Goal: Contribute content

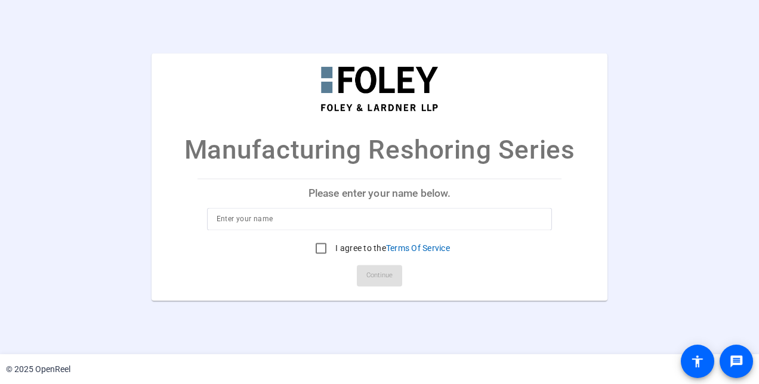
click at [399, 224] on input at bounding box center [380, 219] width 326 height 14
type input "Ryan Parsons"
click at [316, 249] on input "I agree to the Terms Of Service" at bounding box center [321, 249] width 24 height 24
checkbox input "true"
click at [377, 277] on span "Continue" at bounding box center [379, 276] width 26 height 18
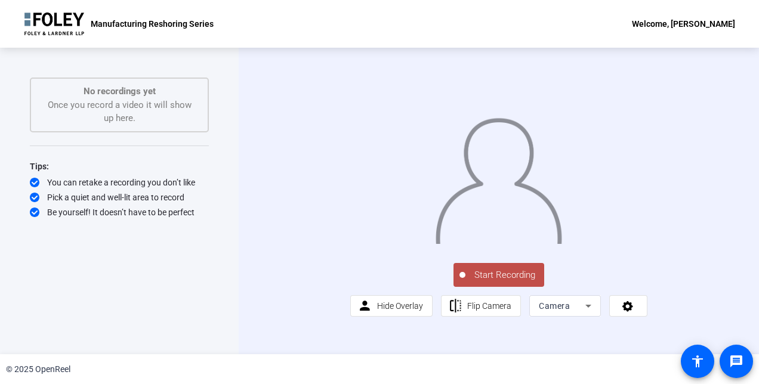
click at [494, 282] on span "Start Recording" at bounding box center [505, 276] width 79 height 14
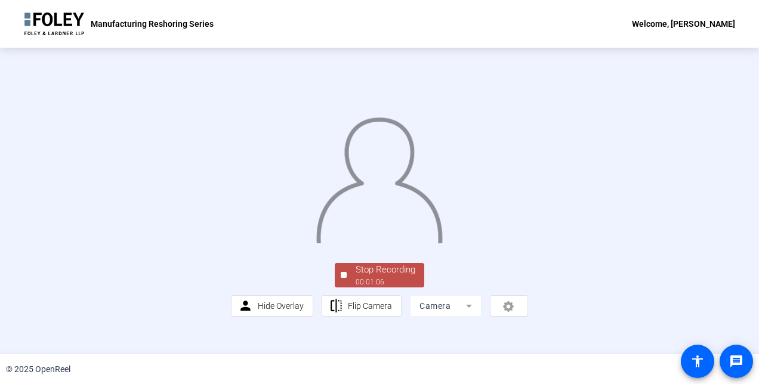
scroll to position [72, 0]
click at [399, 288] on div "00:01:08" at bounding box center [386, 282] width 60 height 11
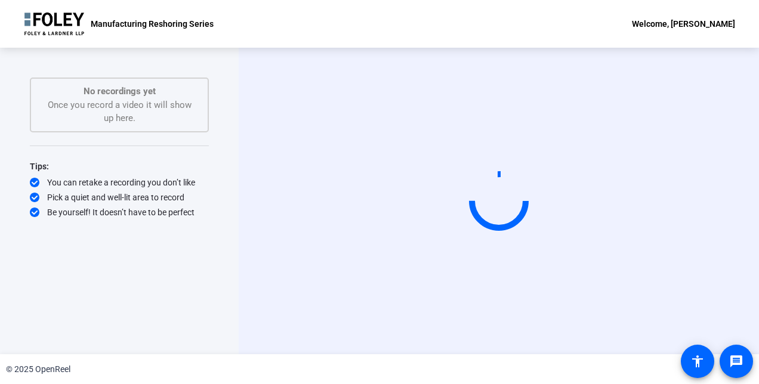
scroll to position [0, 0]
click at [759, 199] on html "Accessibility Screen-Reader Guide, Feedback, and Issue Reporting | New window M…" at bounding box center [379, 192] width 759 height 384
click at [738, 156] on div "Start Recording" at bounding box center [499, 201] width 520 height 307
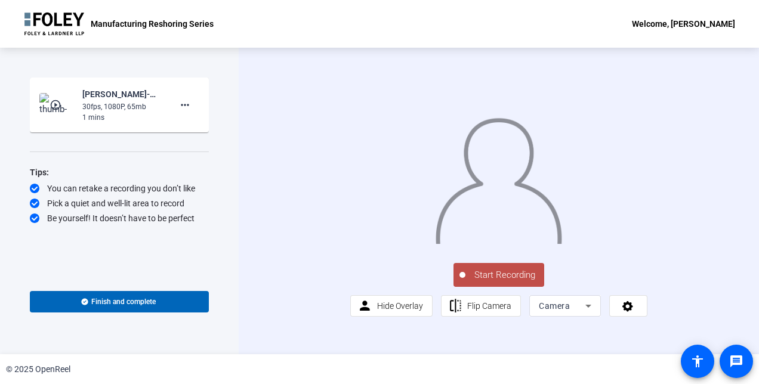
click at [495, 282] on span "Start Recording" at bounding box center [505, 276] width 79 height 14
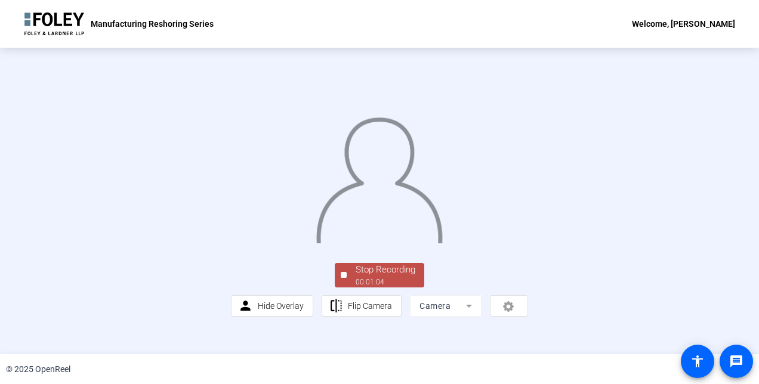
scroll to position [72, 0]
click at [358, 277] on div "Stop Recording" at bounding box center [386, 270] width 60 height 14
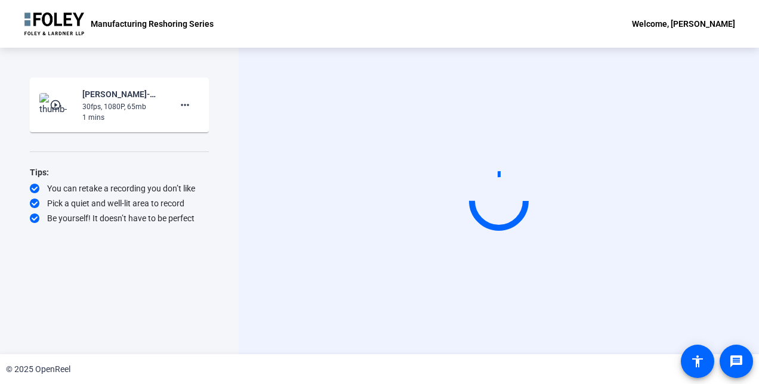
scroll to position [0, 0]
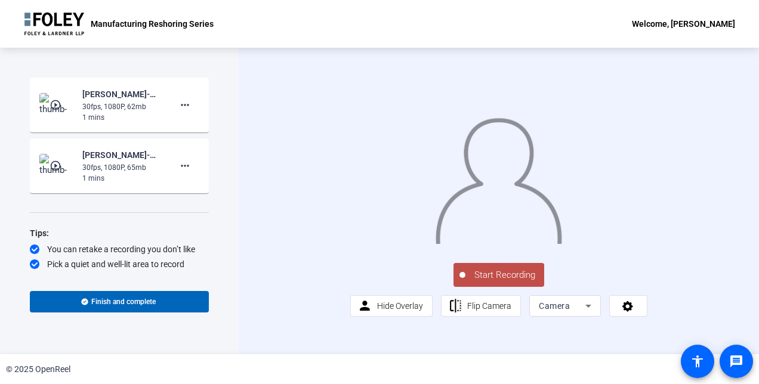
click at [492, 282] on span "Start Recording" at bounding box center [505, 276] width 79 height 14
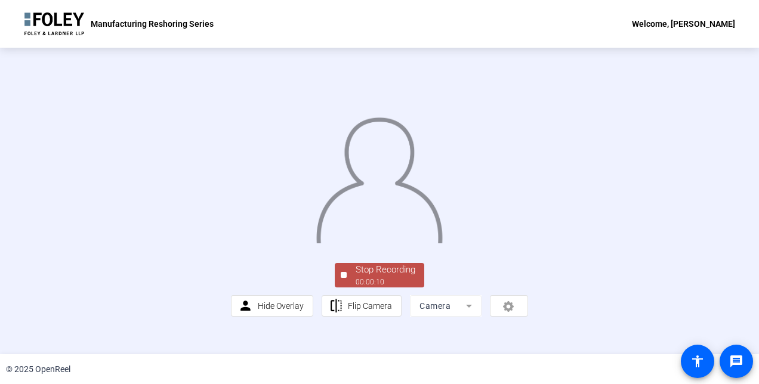
scroll to position [72, 0]
click at [361, 277] on div "Stop Recording" at bounding box center [386, 270] width 60 height 14
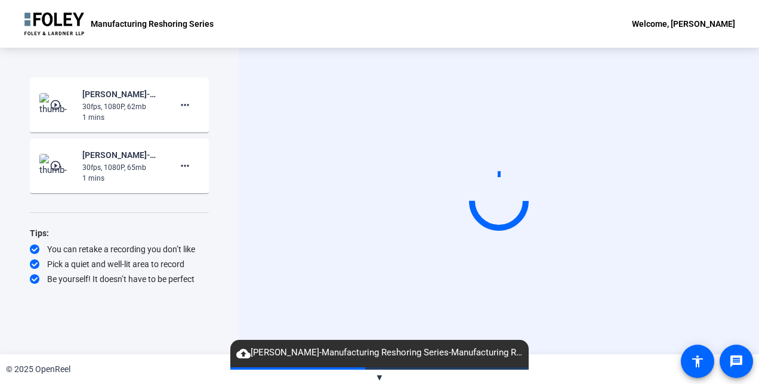
click at [246, 352] on mat-icon "cloud_upload" at bounding box center [243, 354] width 14 height 14
click at [199, 235] on div "Tips:" at bounding box center [119, 233] width 179 height 14
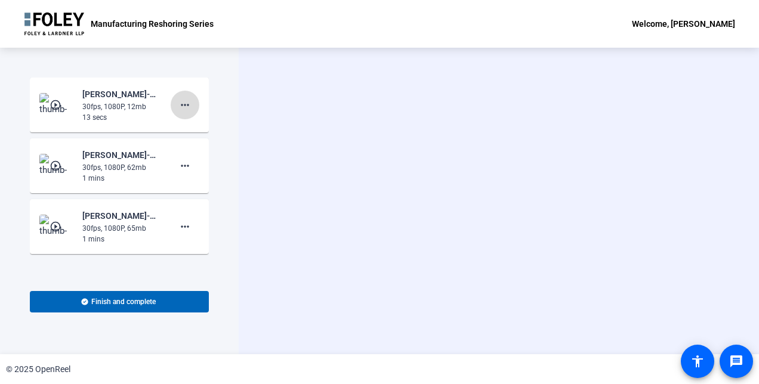
click at [184, 110] on mat-icon "more_horiz" at bounding box center [185, 105] width 14 height 14
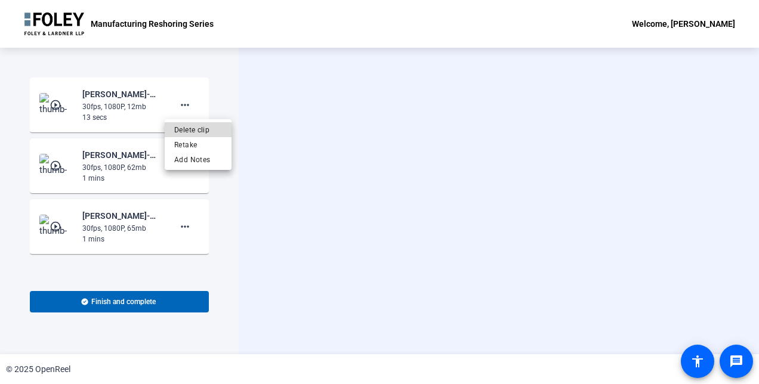
click at [188, 132] on span "Delete clip" at bounding box center [198, 130] width 48 height 14
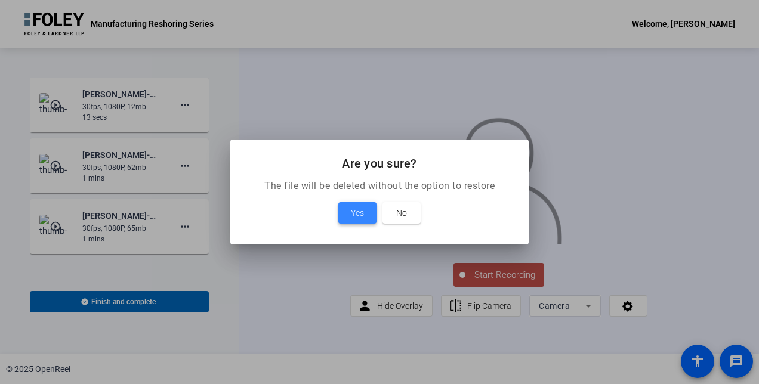
click at [347, 209] on span at bounding box center [357, 213] width 38 height 29
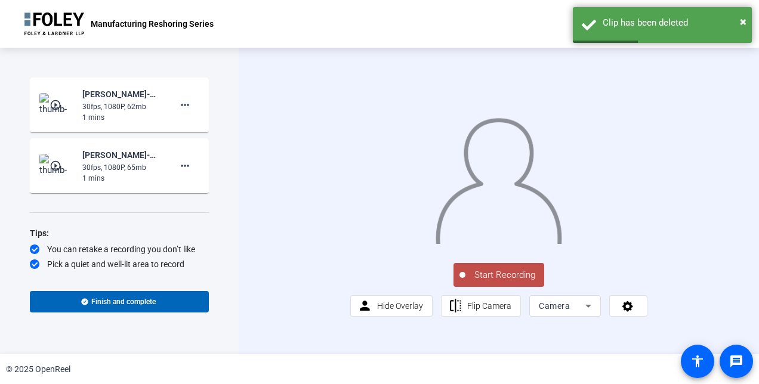
click at [489, 282] on span "Start Recording" at bounding box center [505, 276] width 79 height 14
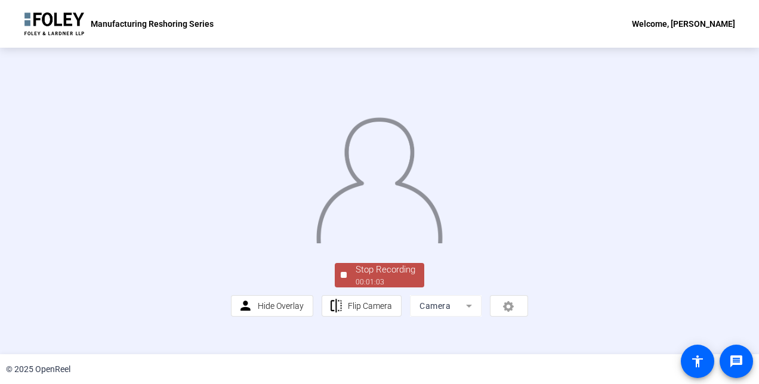
scroll to position [72, 0]
click at [383, 277] on div "Stop Recording" at bounding box center [386, 270] width 60 height 14
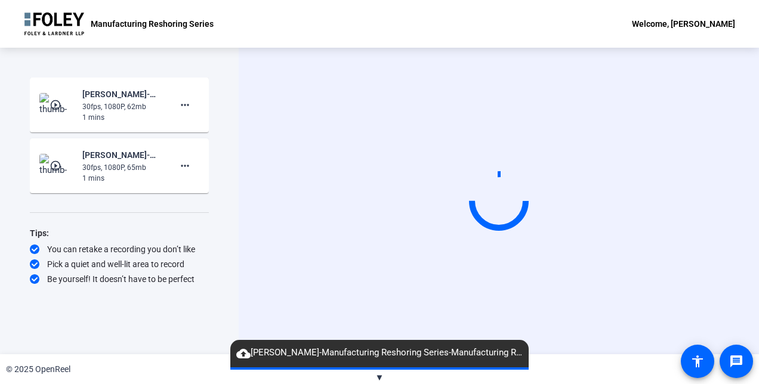
click at [252, 278] on div "Start Recording" at bounding box center [499, 201] width 520 height 307
